Goal: Task Accomplishment & Management: Manage account settings

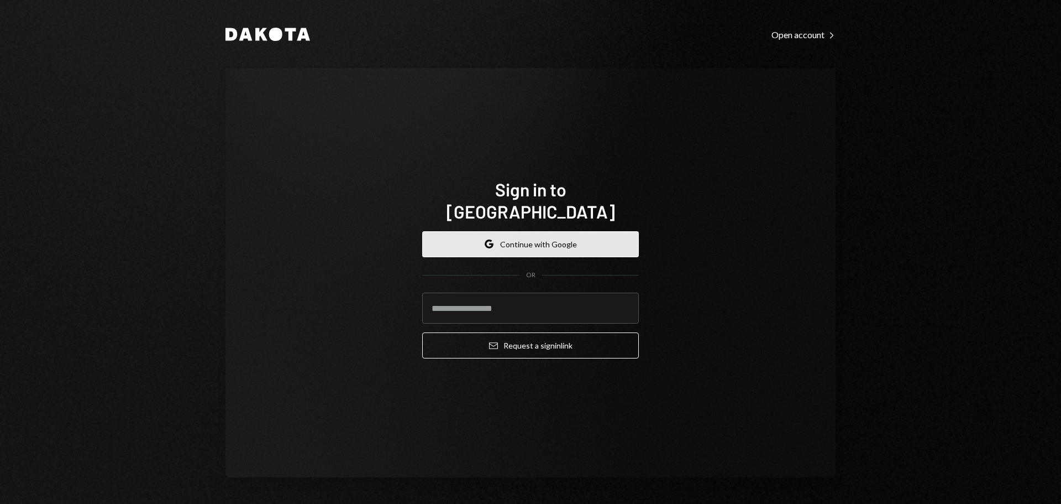
click at [519, 231] on button "Google Continue with Google" at bounding box center [530, 244] width 217 height 26
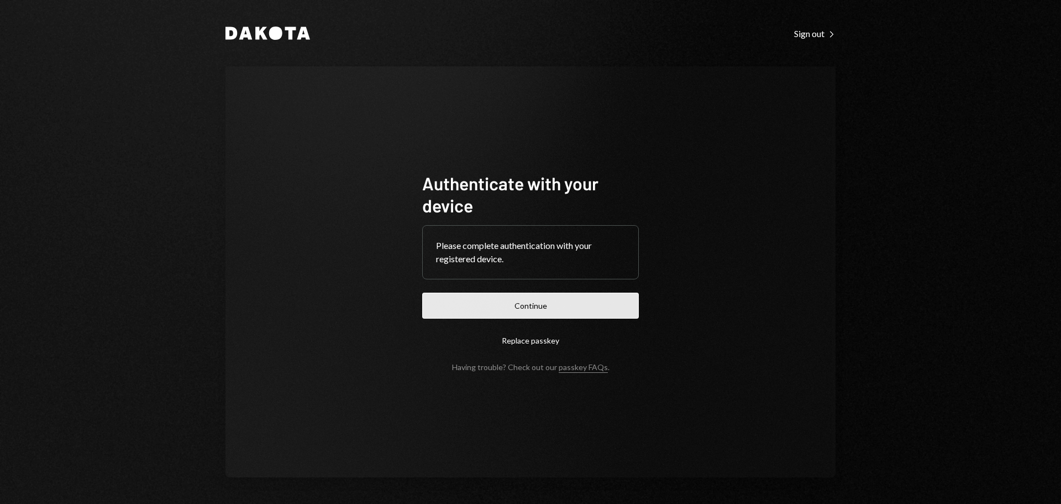
click at [531, 309] on button "Continue" at bounding box center [530, 305] width 217 height 26
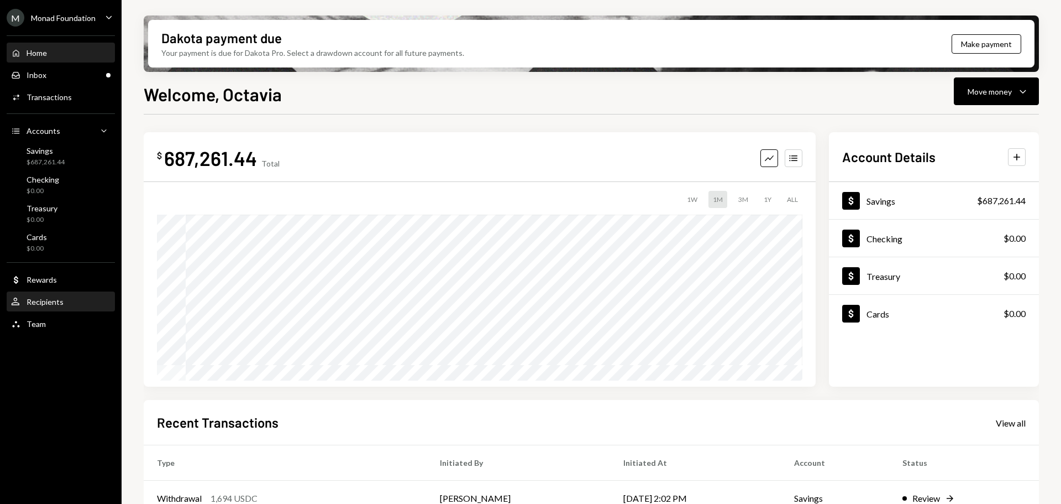
click at [42, 303] on div "Recipients" at bounding box center [45, 301] width 37 height 9
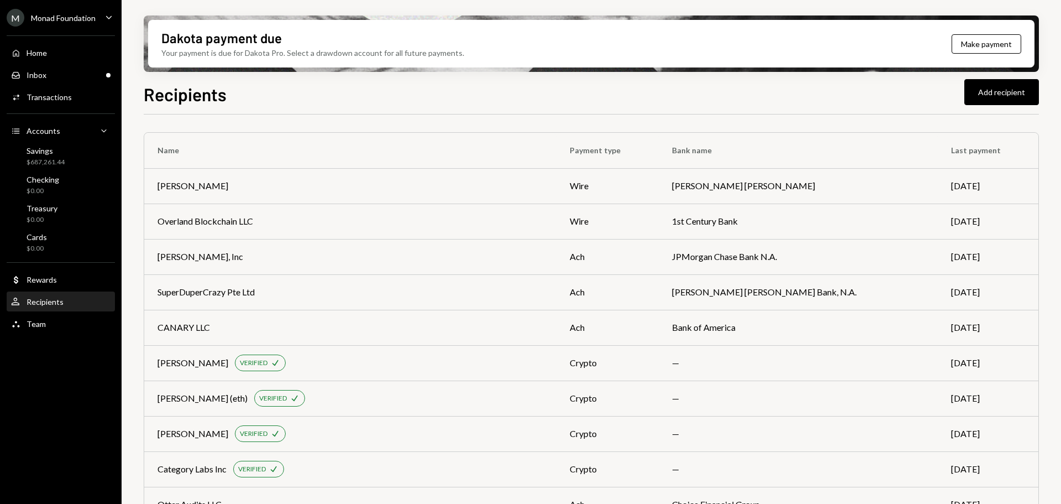
click at [583, 96] on div "Recipients Add recipient" at bounding box center [592, 93] width 896 height 24
